Goal: Task Accomplishment & Management: Manage account settings

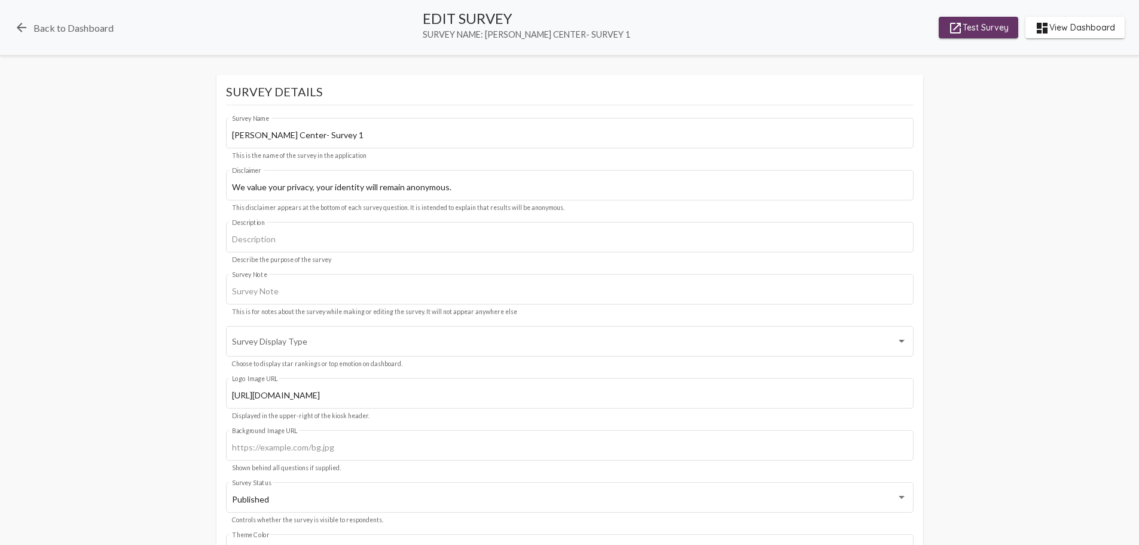
click at [1069, 28] on span "dashboard View Dashboard" at bounding box center [1075, 28] width 80 height 22
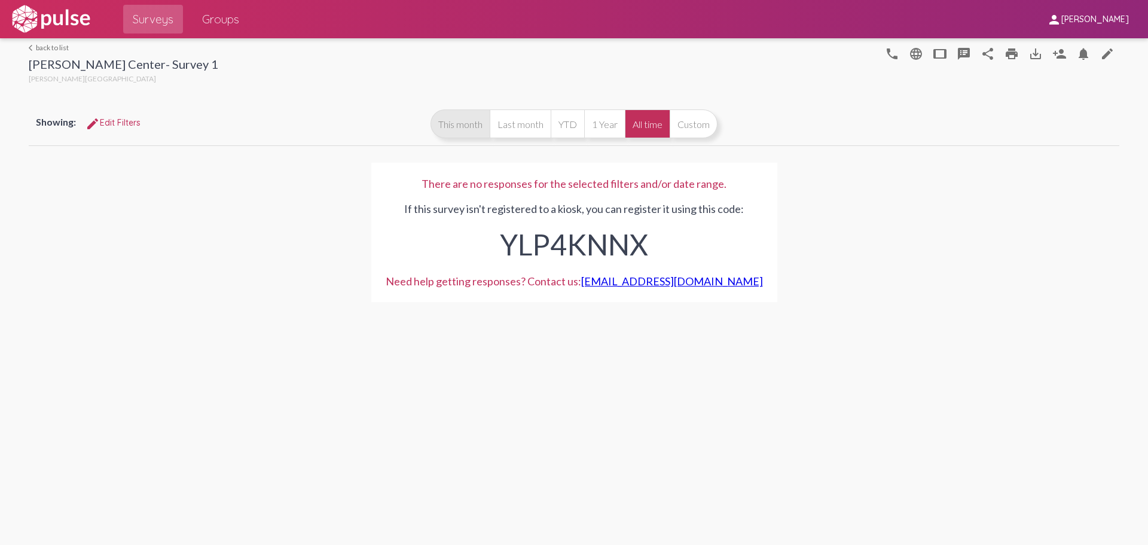
click at [477, 126] on button "This month" at bounding box center [460, 123] width 59 height 29
click at [517, 130] on button "Last month" at bounding box center [520, 123] width 61 height 29
click at [570, 138] on button "YTD" at bounding box center [567, 123] width 33 height 29
click at [606, 133] on button "1 Year" at bounding box center [604, 123] width 41 height 29
drag, startPoint x: 648, startPoint y: 124, endPoint x: 655, endPoint y: 146, distance: 23.3
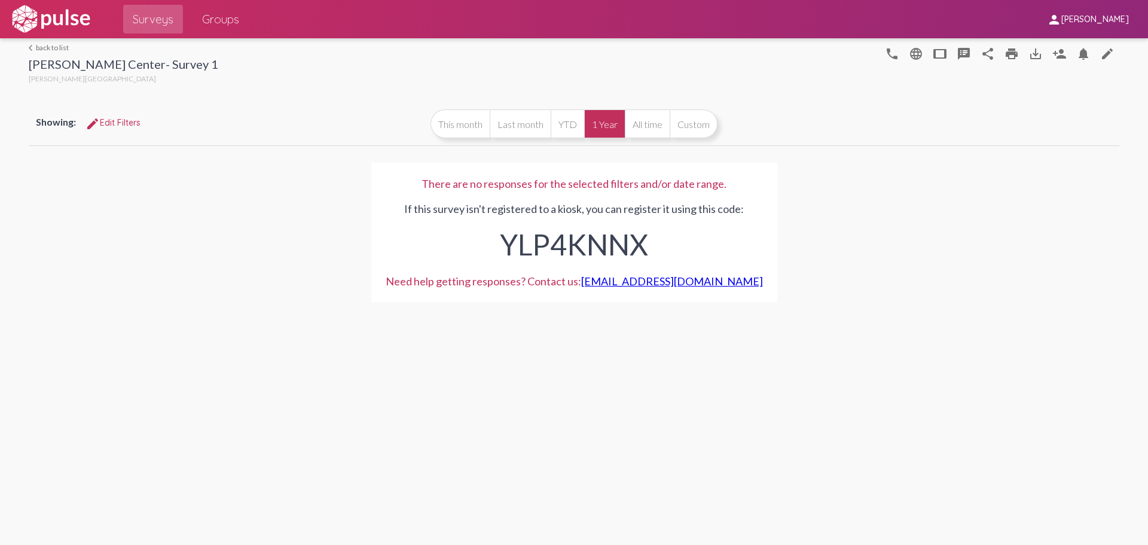
click at [648, 124] on button "All time" at bounding box center [647, 123] width 45 height 29
click at [1066, 52] on mat-icon "person_add" at bounding box center [1059, 54] width 14 height 14
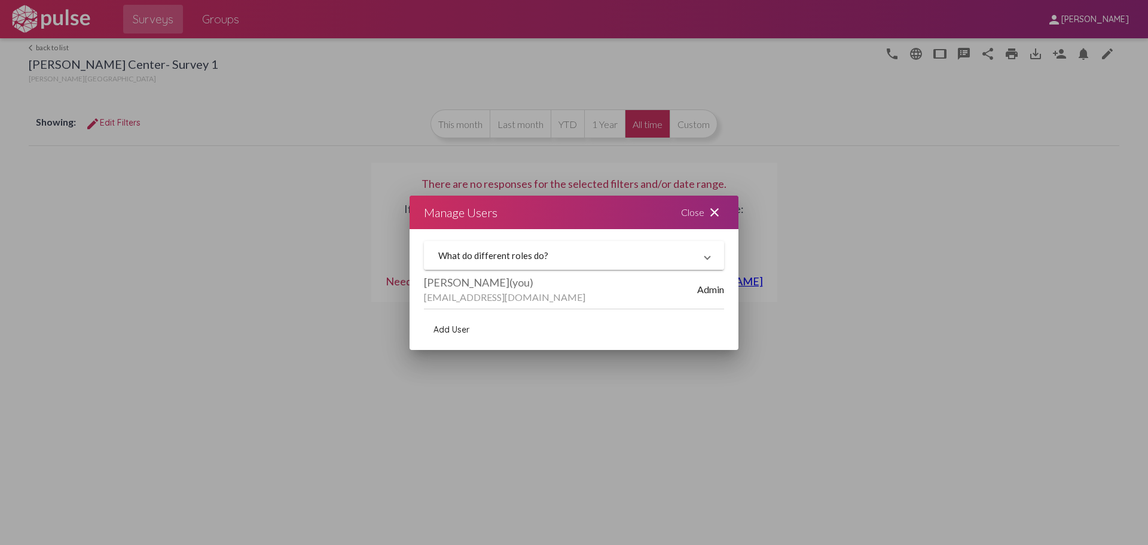
click at [582, 258] on mat-panel-title "What do different roles do?" at bounding box center [566, 255] width 257 height 11
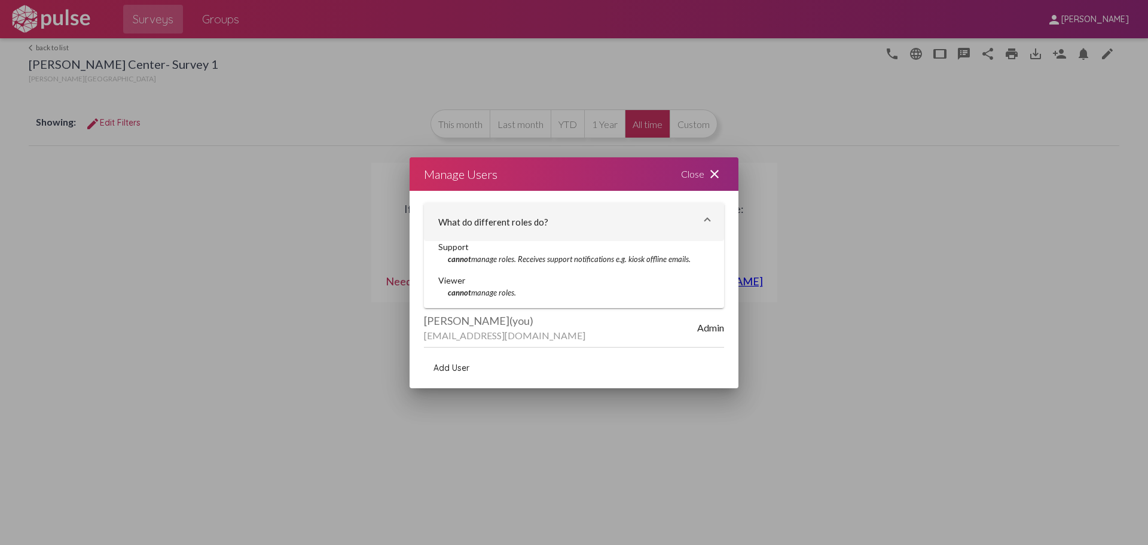
click at [462, 365] on span "Add User" at bounding box center [451, 367] width 36 height 11
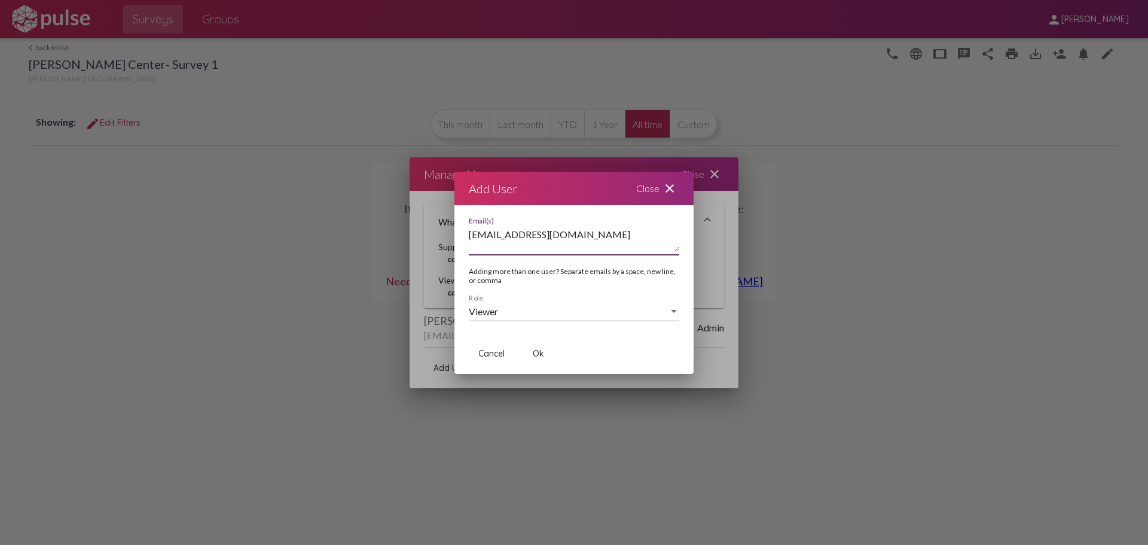
type textarea "[EMAIL_ADDRESS][DOMAIN_NAME]"
click at [546, 313] on div "Viewer" at bounding box center [569, 311] width 200 height 11
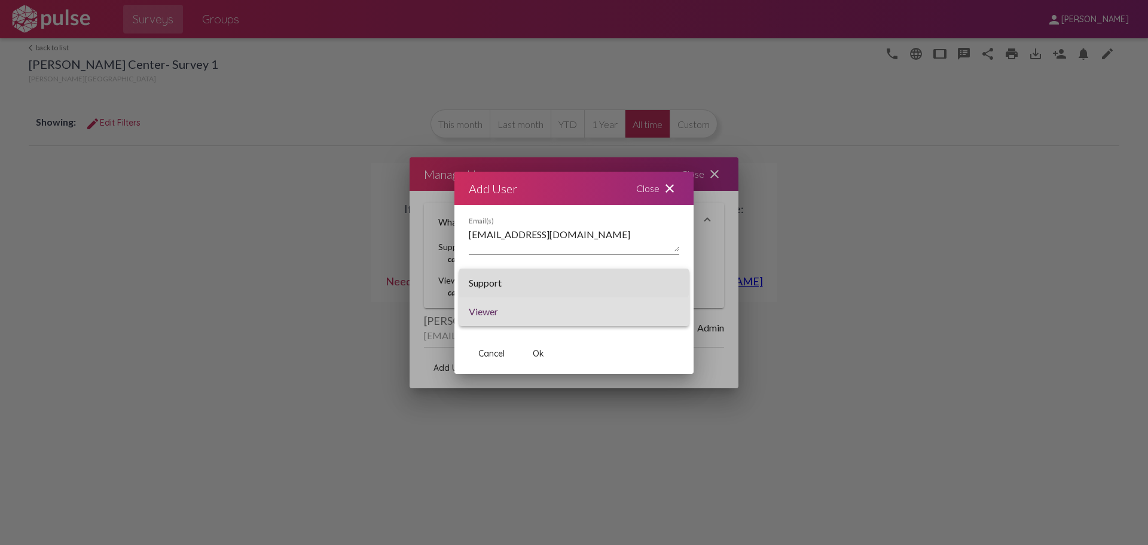
click at [546, 282] on span "Support" at bounding box center [574, 282] width 210 height 29
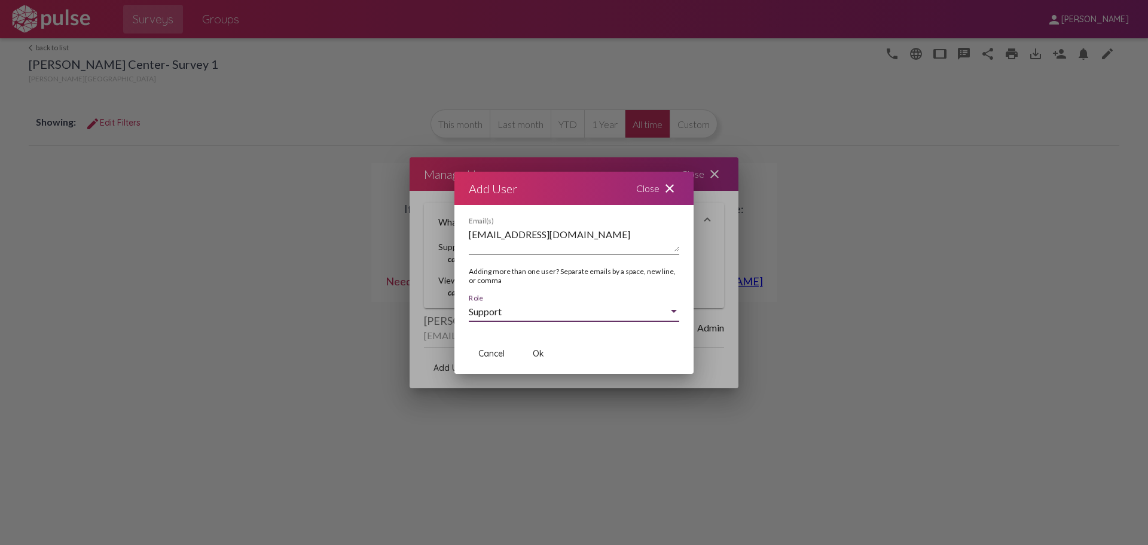
click at [546, 358] on button "Ok" at bounding box center [538, 354] width 38 height 22
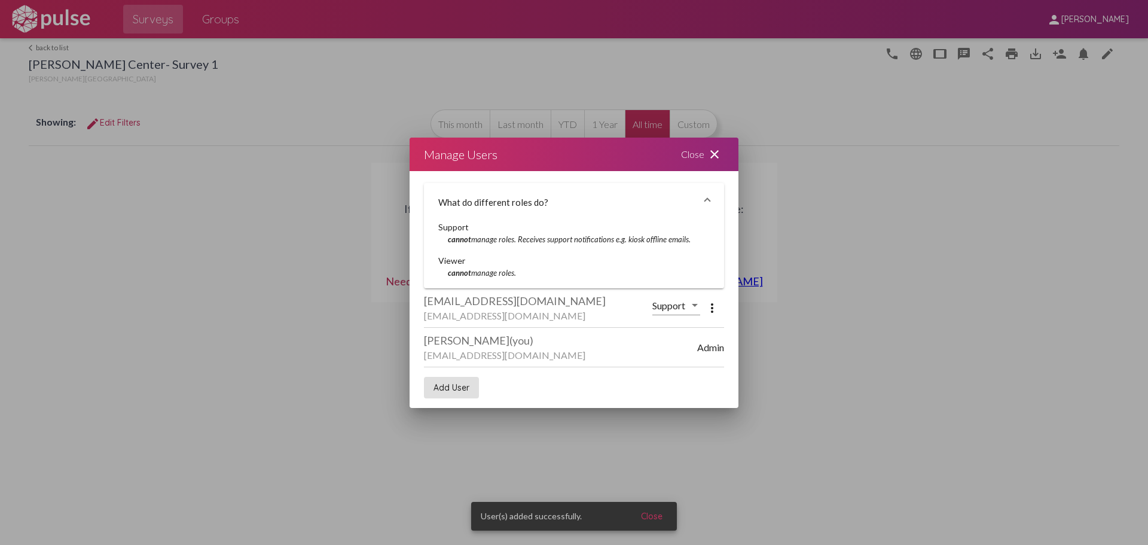
click at [689, 308] on div at bounding box center [694, 305] width 11 height 11
click at [689, 308] on span "Support" at bounding box center [678, 305] width 52 height 29
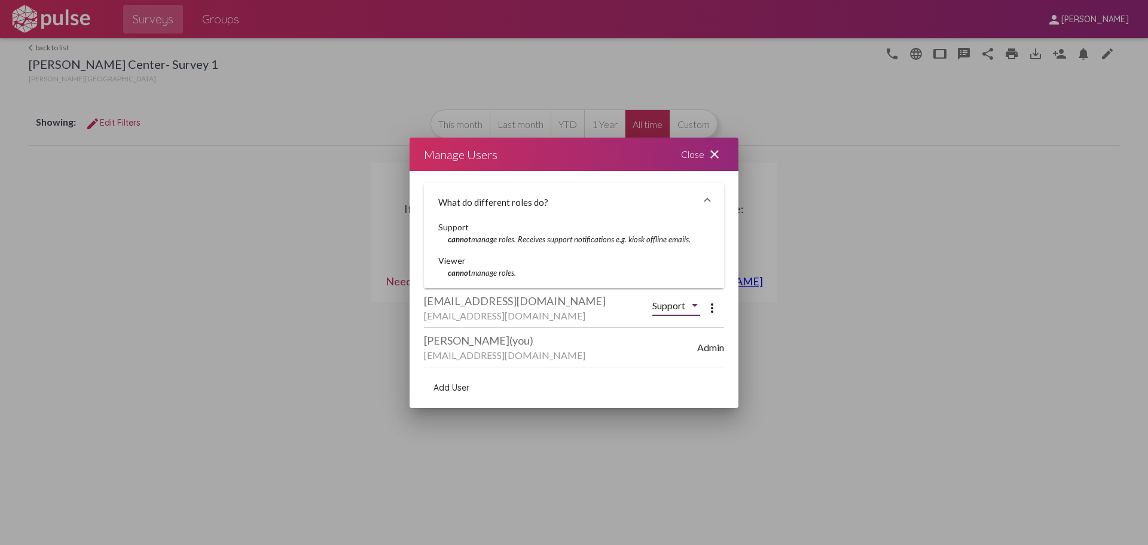
click at [694, 309] on div at bounding box center [694, 305] width 11 height 11
click at [694, 309] on span "Support" at bounding box center [678, 305] width 52 height 29
click at [618, 390] on div "Add User" at bounding box center [574, 387] width 300 height 41
click at [704, 197] on span "What do different roles do?" at bounding box center [571, 202] width 267 height 11
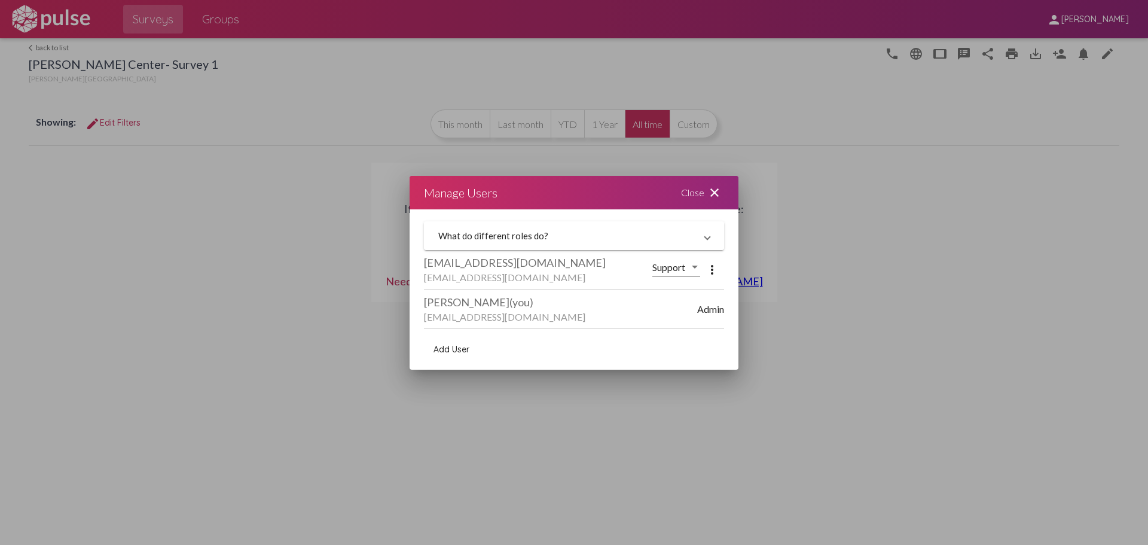
click at [710, 231] on mat-expansion-panel-header "What do different roles do?" at bounding box center [574, 235] width 300 height 29
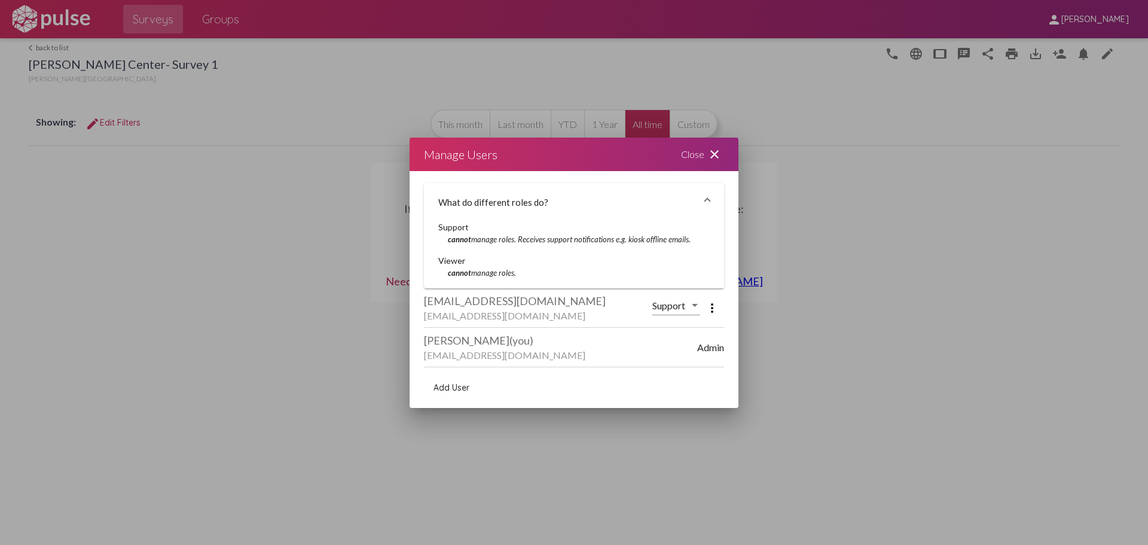
click at [712, 309] on mat-icon "more_vert" at bounding box center [712, 308] width 14 height 14
click at [703, 244] on div at bounding box center [574, 272] width 1148 height 545
click at [697, 303] on div at bounding box center [694, 305] width 11 height 11
click at [590, 297] on div at bounding box center [574, 272] width 1148 height 545
click at [708, 156] on mat-icon "close" at bounding box center [714, 154] width 14 height 14
